Goal: Task Accomplishment & Management: Manage account settings

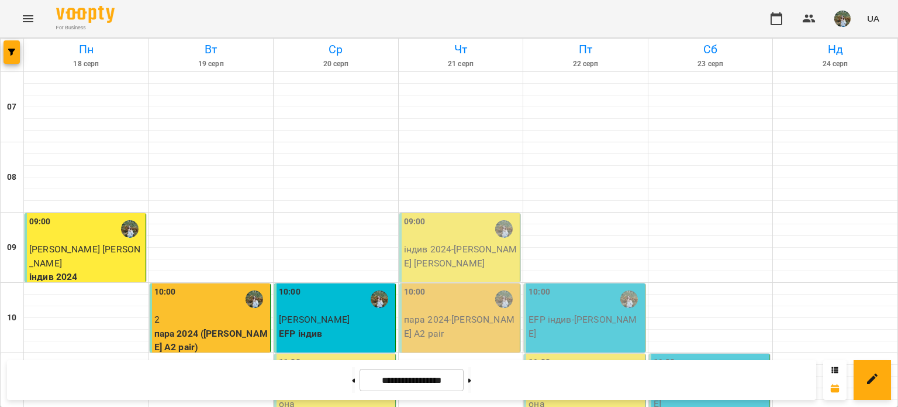
scroll to position [175, 0]
click at [326, 356] on div "11:00" at bounding box center [336, 369] width 114 height 27
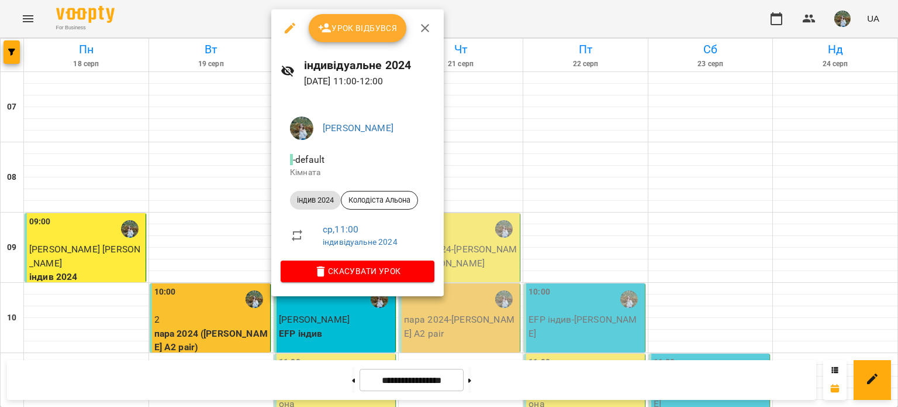
click at [362, 32] on span "Урок відбувся" at bounding box center [358, 28] width 80 height 14
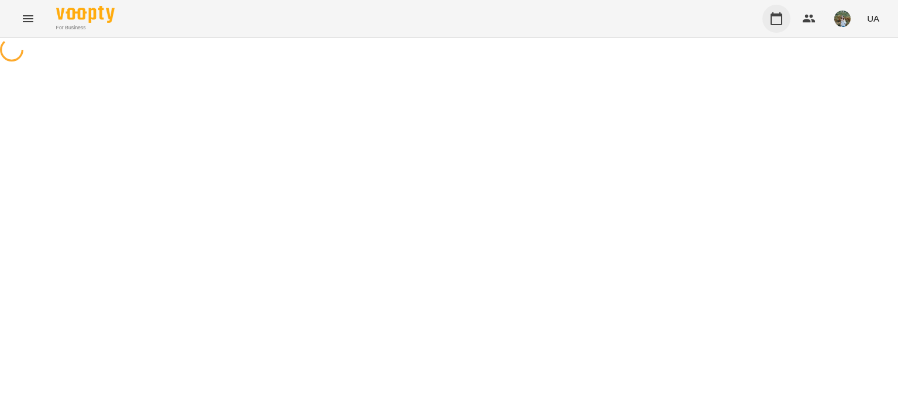
click at [773, 13] on icon "button" at bounding box center [777, 19] width 14 height 14
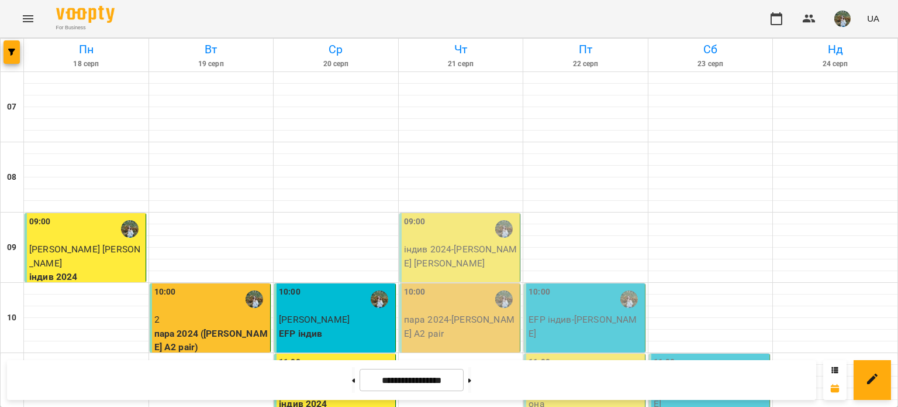
scroll to position [127, 0]
